Goal: Task Accomplishment & Management: Use online tool/utility

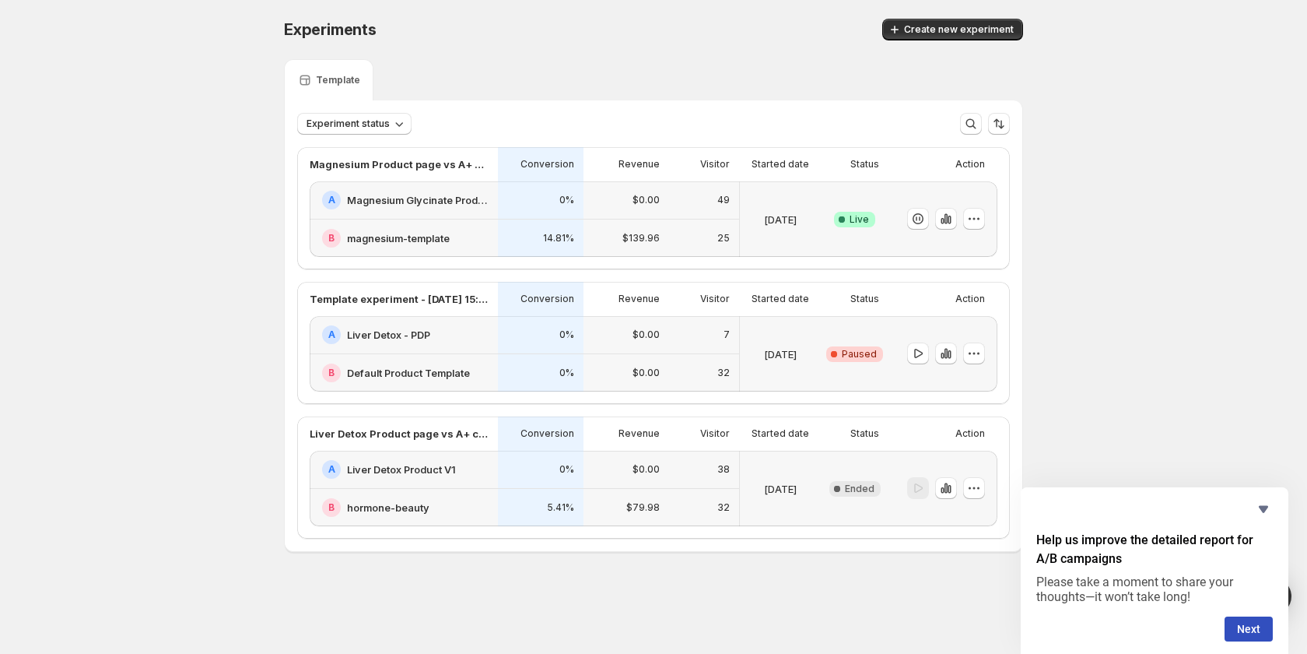
click at [409, 238] on h2 "magnesium-template" at bounding box center [398, 238] width 103 height 16
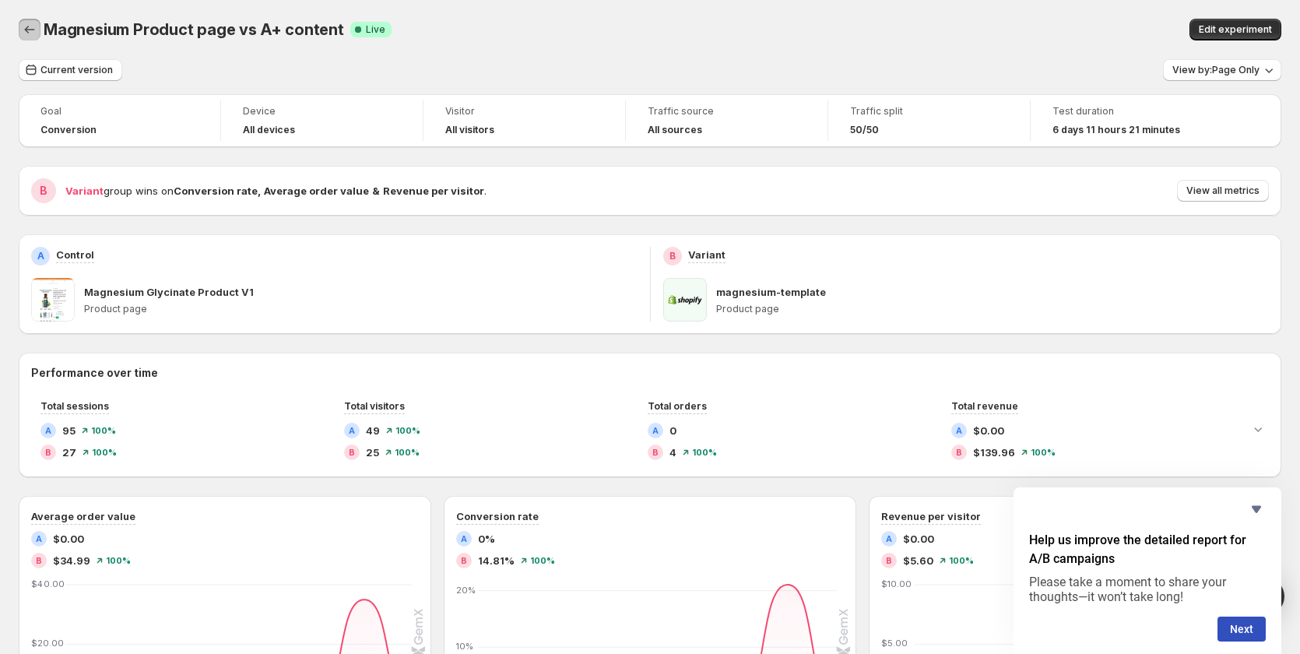
click at [27, 25] on icon "Back" at bounding box center [30, 30] width 16 height 16
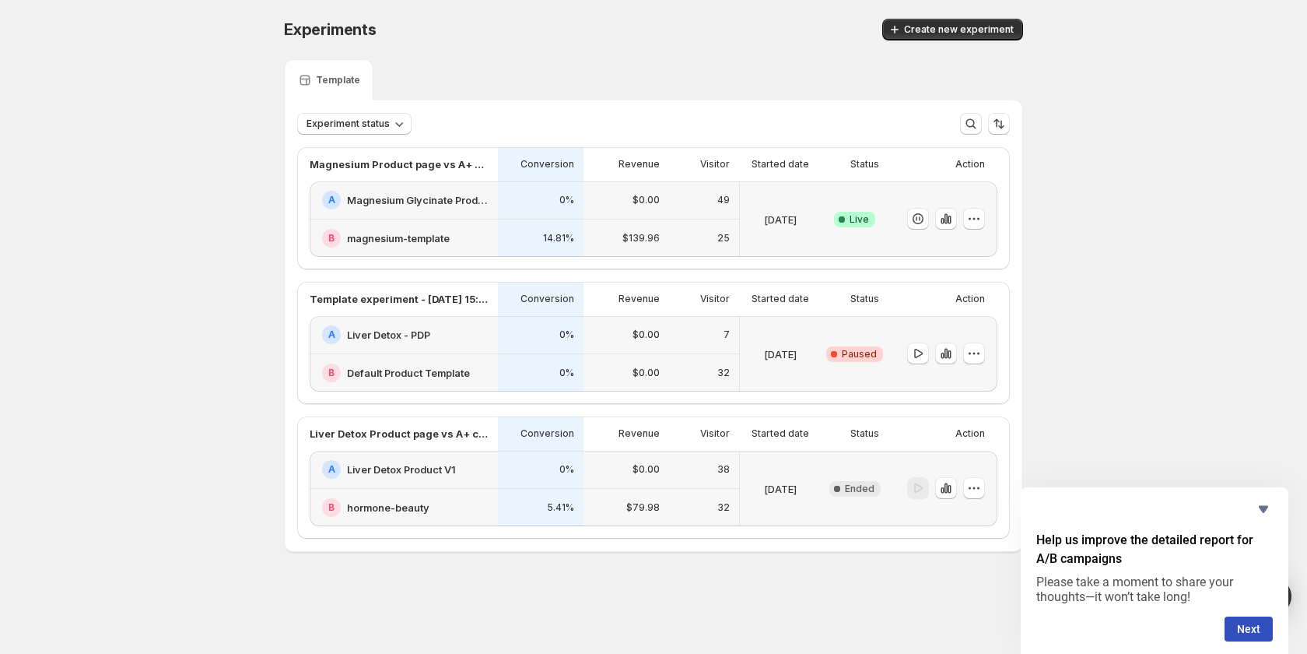
click at [114, 132] on div "Experiments. This page is ready Experiments Create new experiment Template Expe…" at bounding box center [653, 318] width 1307 height 636
